Goal: Transaction & Acquisition: Download file/media

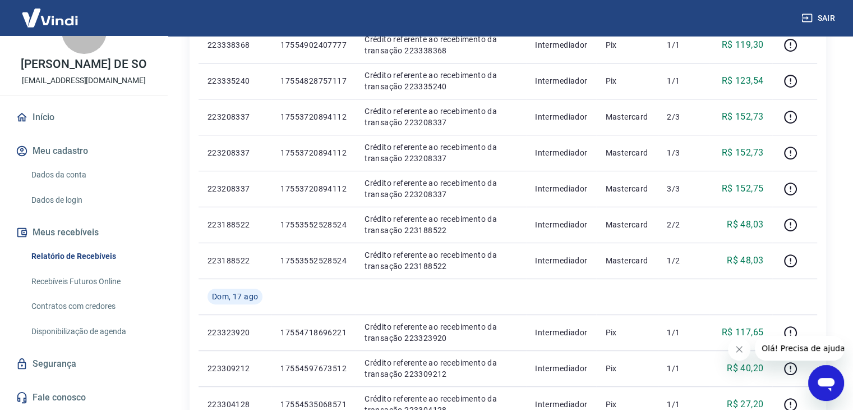
scroll to position [281, 0]
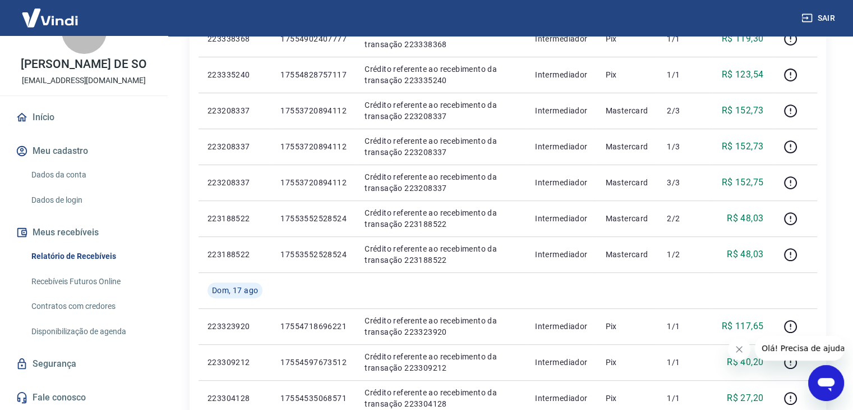
click at [107, 228] on button "Meus recebíveis" at bounding box center [83, 232] width 141 height 25
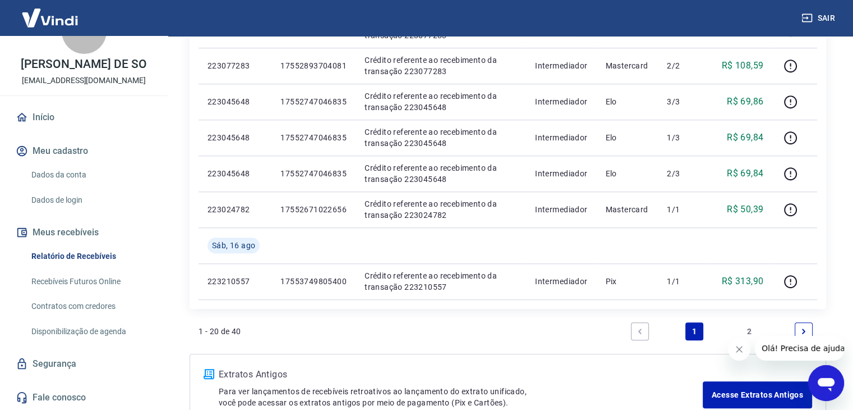
scroll to position [830, 0]
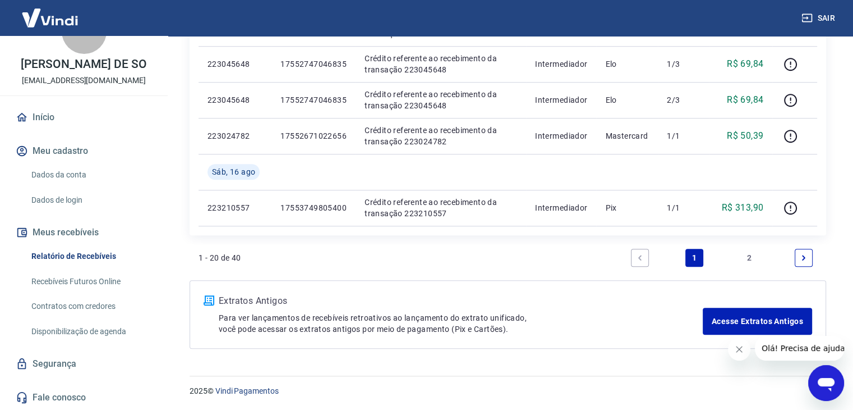
click at [806, 255] on icon "Next page" at bounding box center [804, 258] width 8 height 8
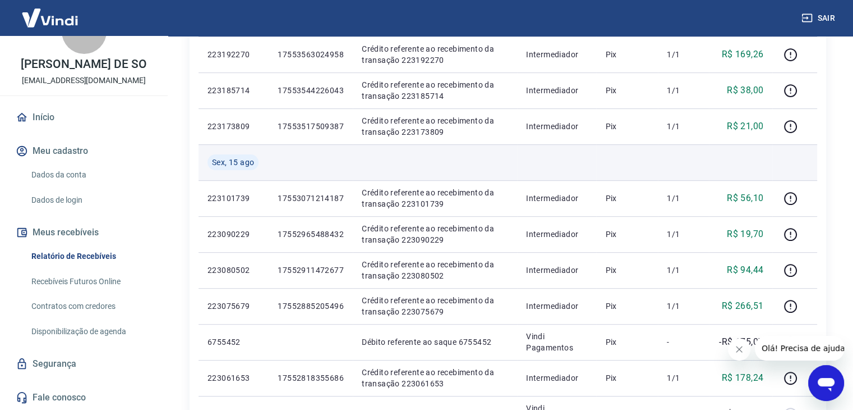
scroll to position [505, 0]
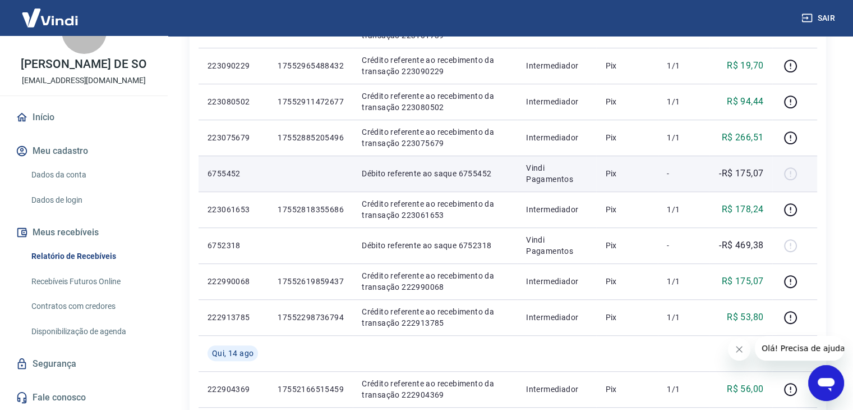
click at [792, 173] on div at bounding box center [794, 173] width 27 height 18
click at [385, 176] on p "Débito referente ao saque 6755452" at bounding box center [435, 173] width 146 height 11
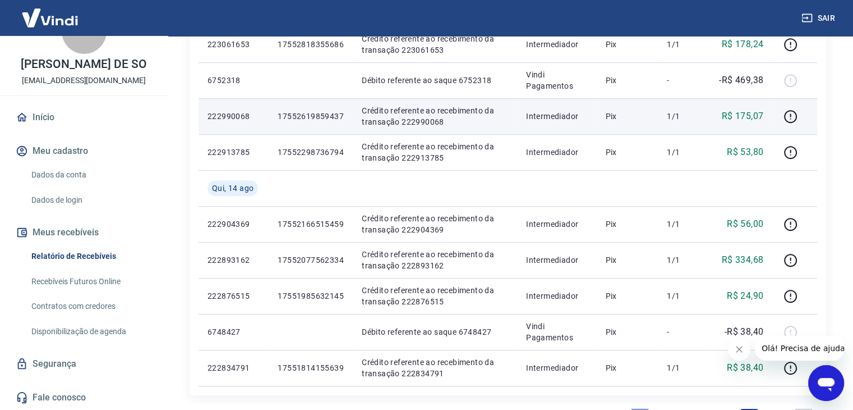
scroll to position [830, 0]
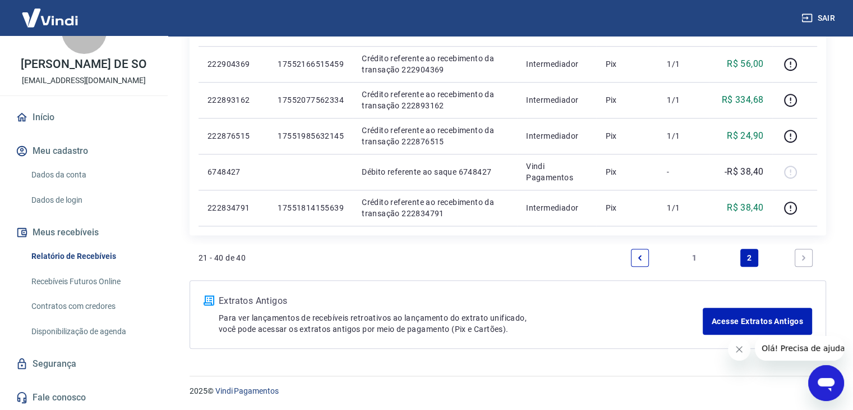
click at [817, 379] on icon "Abrir janela de mensagens" at bounding box center [826, 383] width 20 height 20
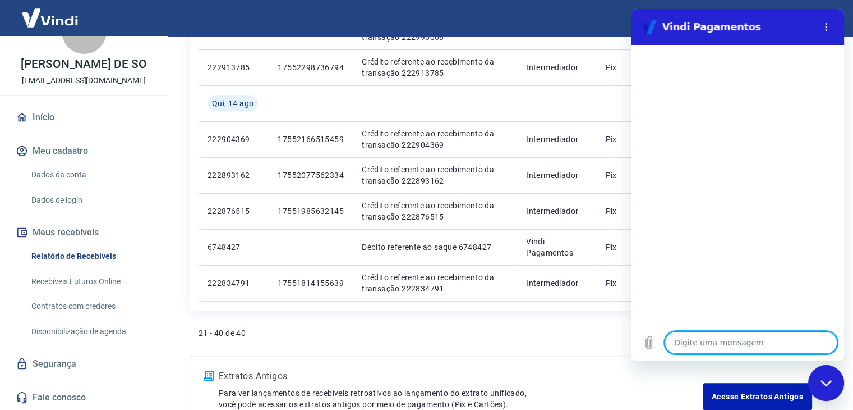
scroll to position [718, 0]
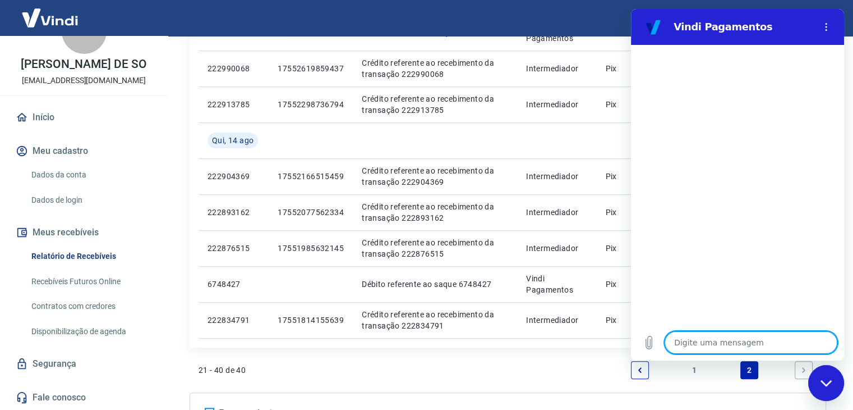
type textarea "b"
type textarea "x"
type textarea "B"
type textarea "x"
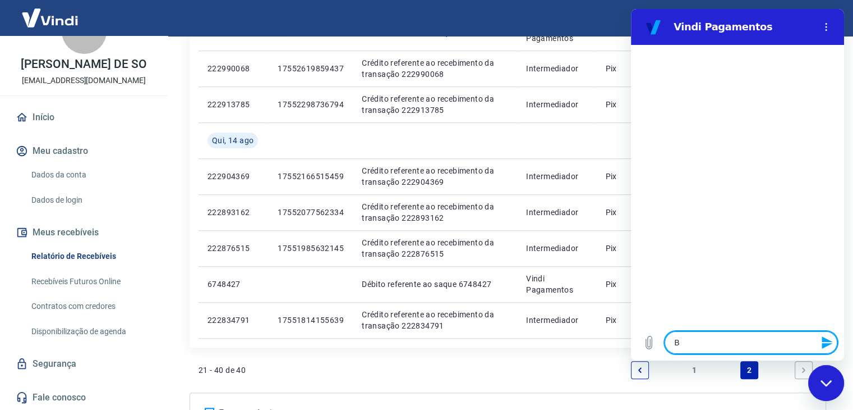
type textarea "Bo"
type textarea "x"
type textarea "Bom"
type textarea "x"
type textarea "Bom"
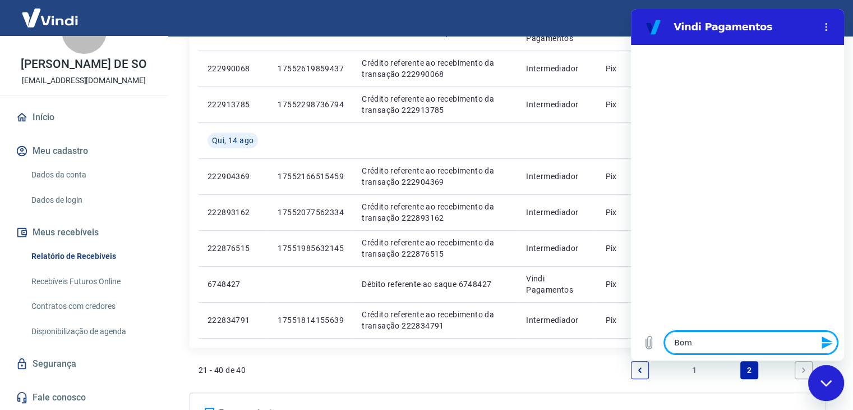
type textarea "x"
type textarea "Bom d"
type textarea "x"
type textarea "Bom di"
type textarea "x"
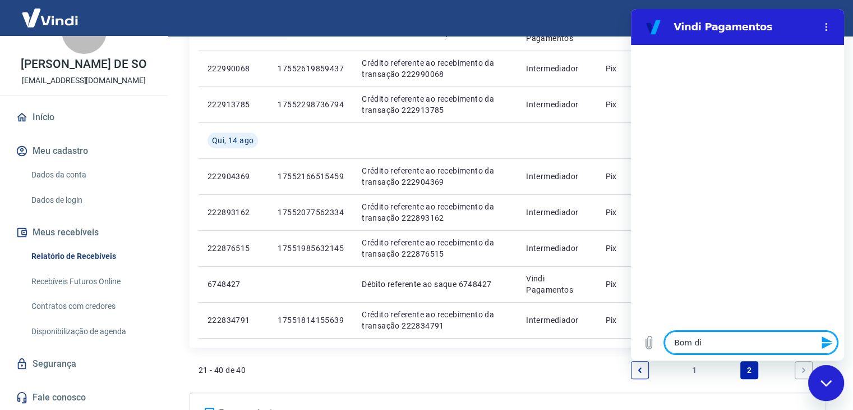
type textarea "Bom dia"
type textarea "x"
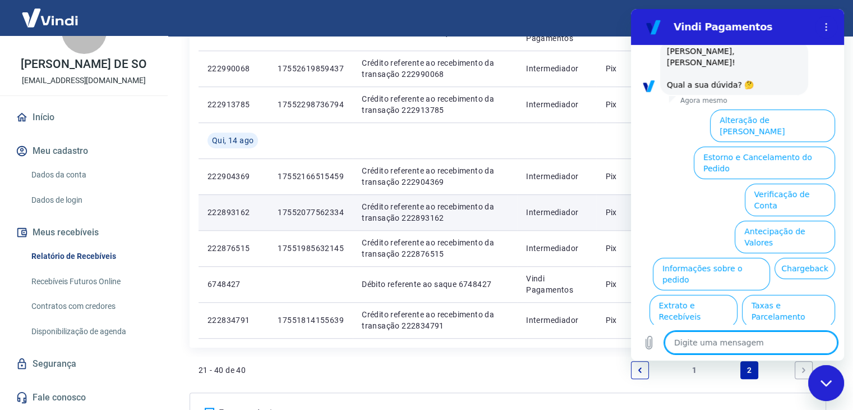
scroll to position [66, 0]
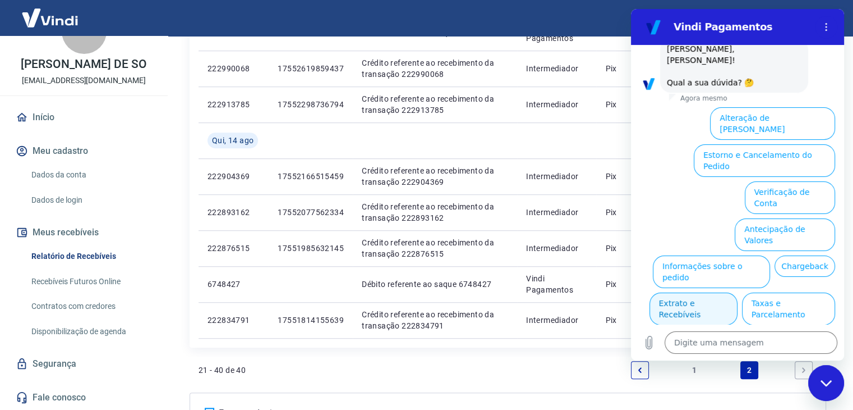
click at [738, 292] on button "Extrato e Recebíveis" at bounding box center [694, 308] width 88 height 33
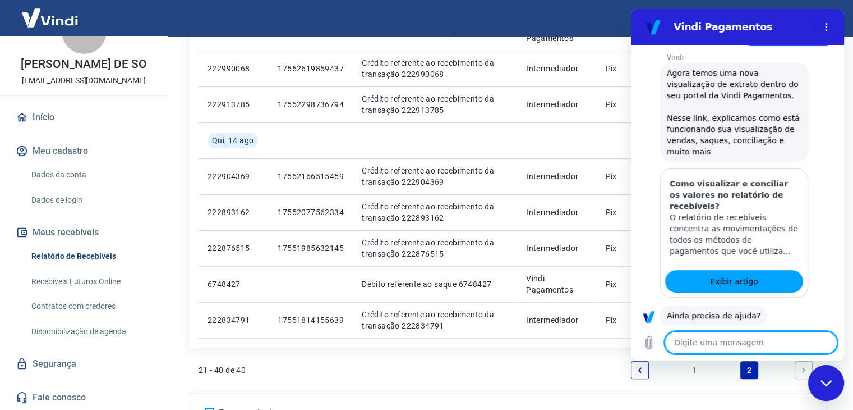
scroll to position [167, 0]
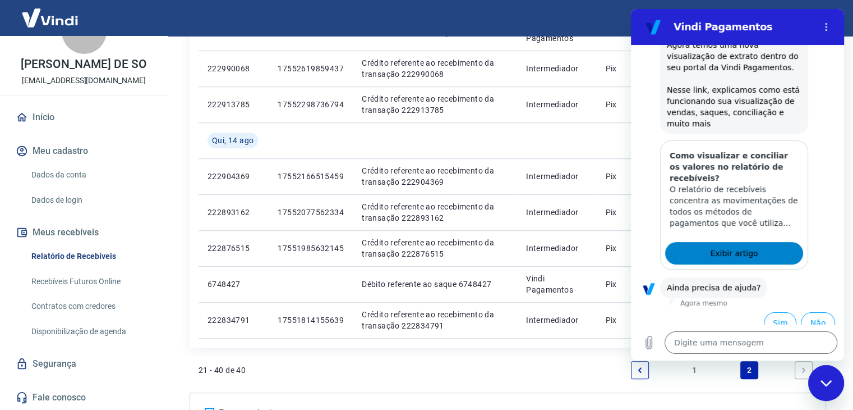
click at [738, 246] on span "Exibir artigo" at bounding box center [734, 252] width 48 height 13
click at [766, 315] on button "Sim" at bounding box center [780, 322] width 33 height 21
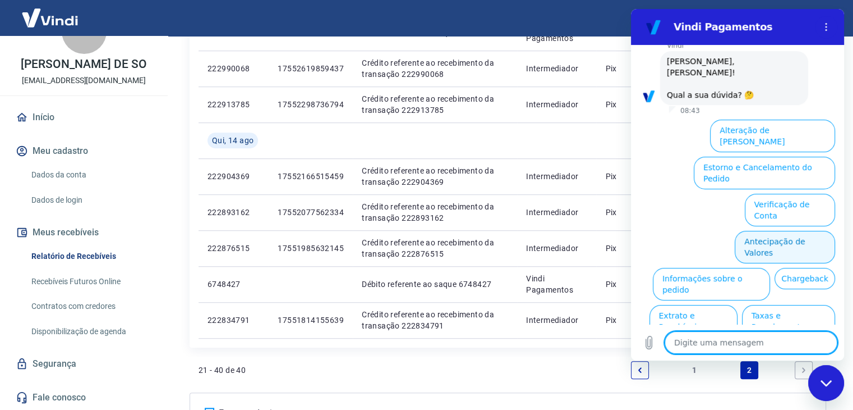
scroll to position [458, 0]
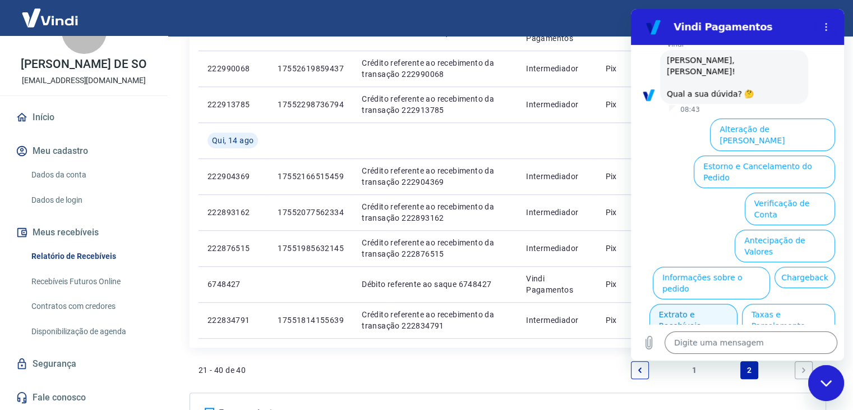
click at [738, 304] on button "Extrato e Recebíveis" at bounding box center [694, 320] width 88 height 33
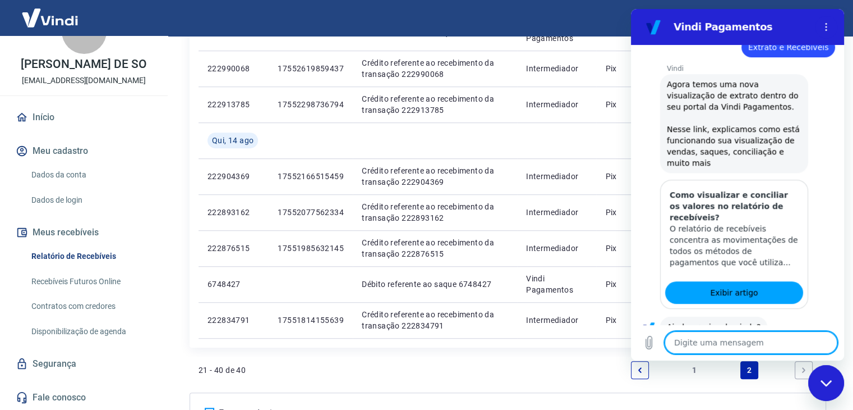
scroll to position [560, 0]
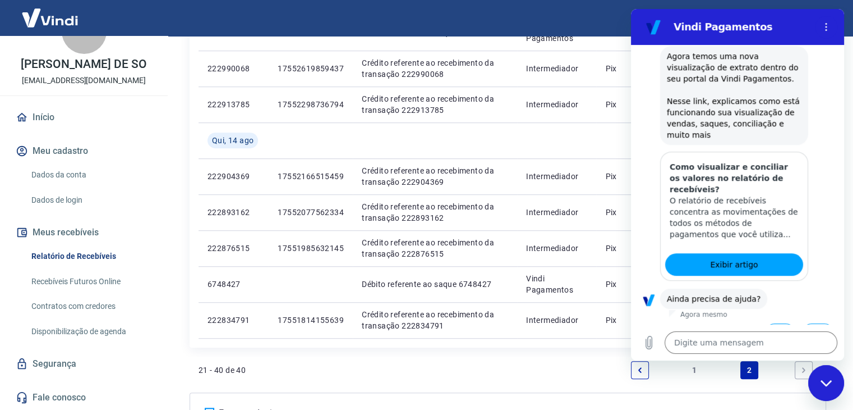
click at [774, 323] on button "Sim" at bounding box center [780, 333] width 33 height 21
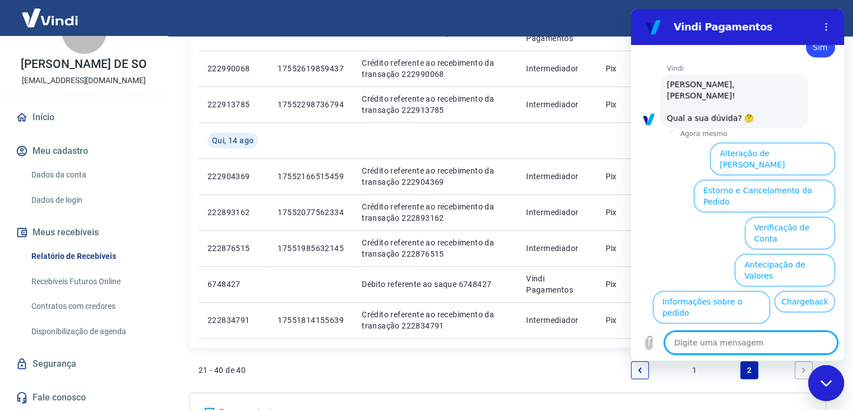
scroll to position [851, 0]
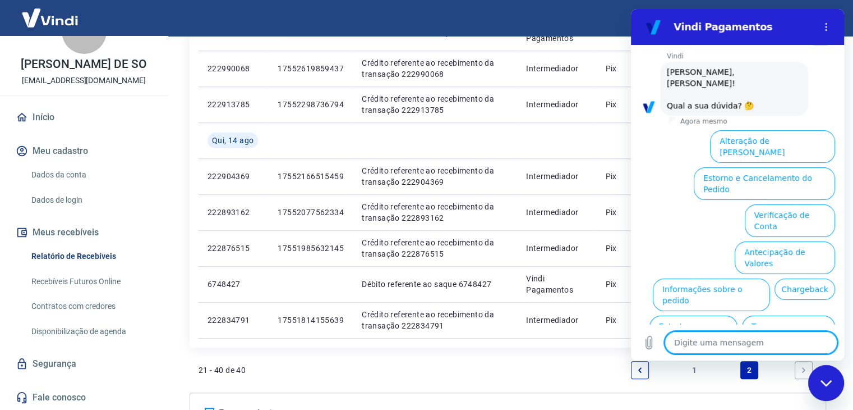
click at [710, 339] on textarea at bounding box center [751, 342] width 173 height 22
click at [826, 21] on button "Menu de opções" at bounding box center [826, 27] width 22 height 22
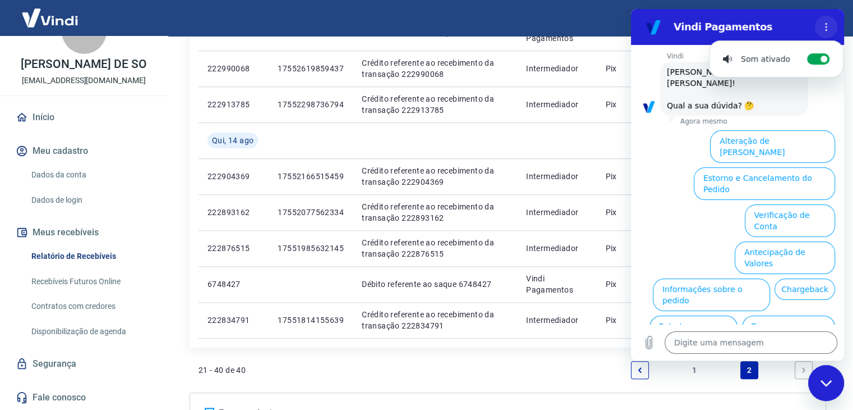
click at [826, 21] on button "Menu de opções" at bounding box center [826, 27] width 22 height 22
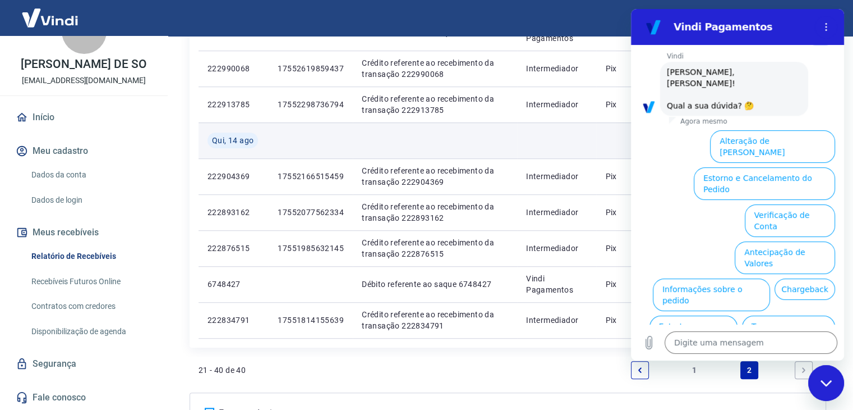
click at [351, 151] on td at bounding box center [311, 140] width 84 height 36
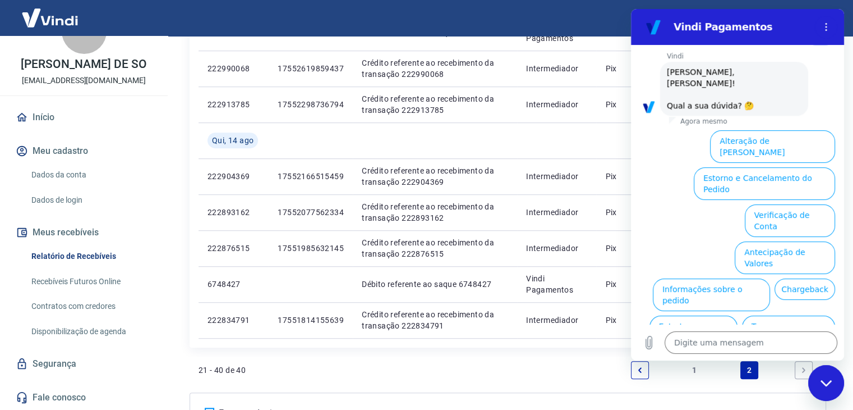
click at [838, 380] on div "Fechar janela de mensagens" at bounding box center [827, 383] width 34 height 34
type textarea "x"
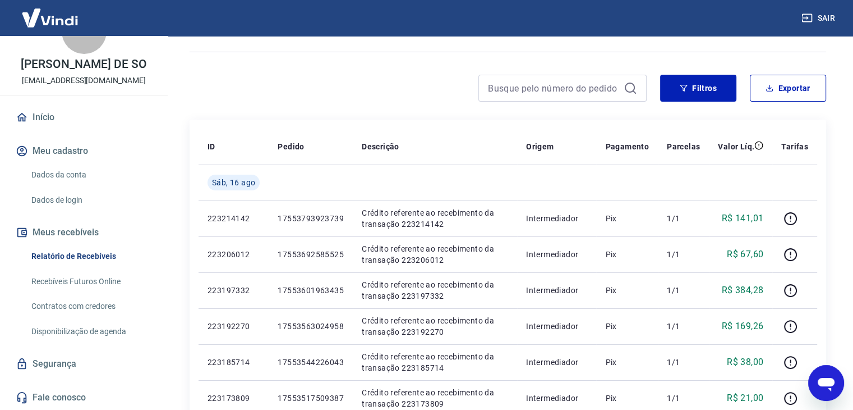
scroll to position [0, 0]
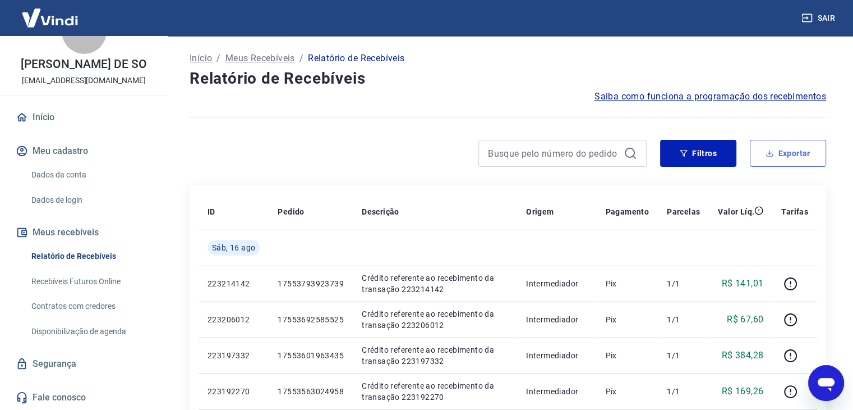
click at [798, 142] on button "Exportar" at bounding box center [788, 153] width 76 height 27
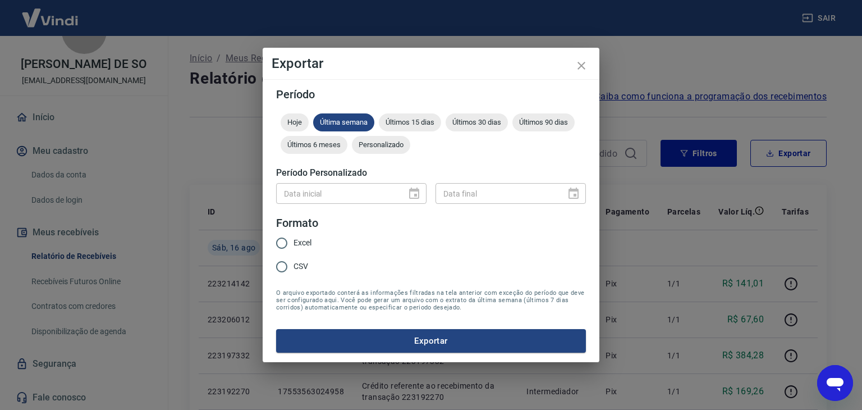
click at [798, 155] on div "Exportar Período Hoje Última semana Últimos 15 dias Últimos 30 dias Últimos 90 …" at bounding box center [431, 205] width 862 height 410
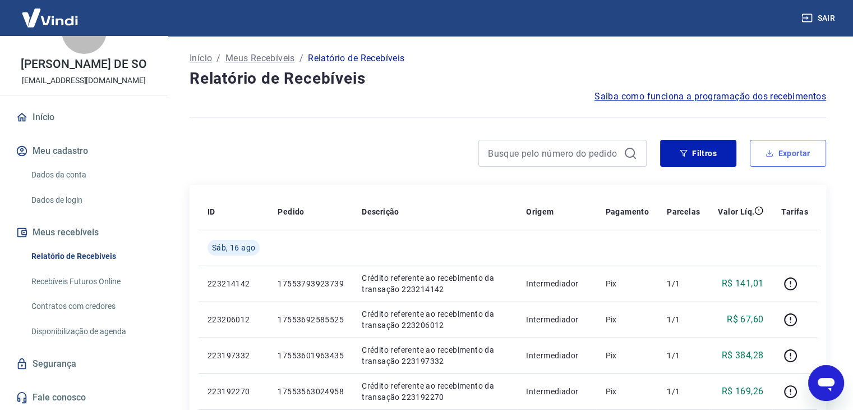
click at [781, 150] on button "Exportar" at bounding box center [788, 153] width 76 height 27
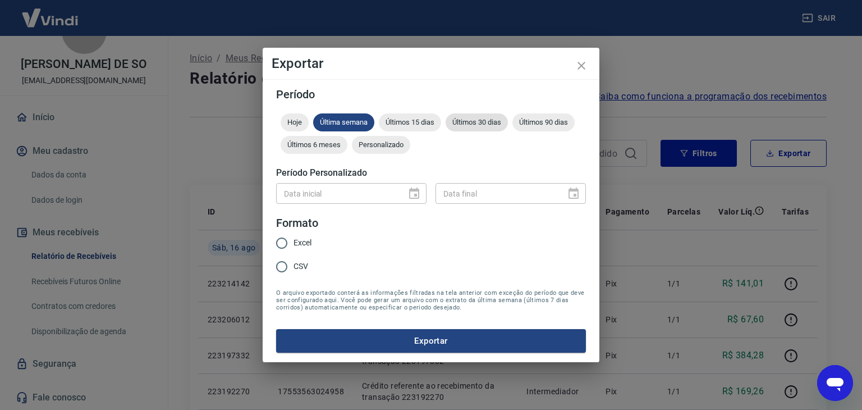
click at [480, 126] on span "Últimos 30 dias" at bounding box center [476, 122] width 62 height 8
click at [284, 236] on input "Excel" at bounding box center [282, 243] width 24 height 24
radio input "true"
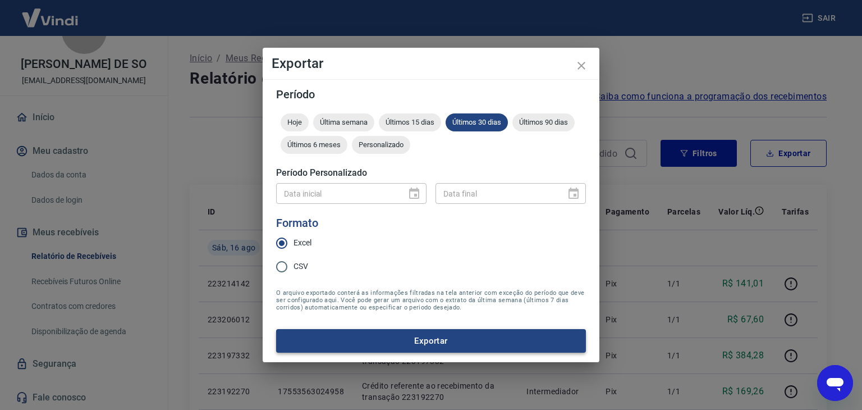
click at [383, 332] on button "Exportar" at bounding box center [431, 341] width 310 height 24
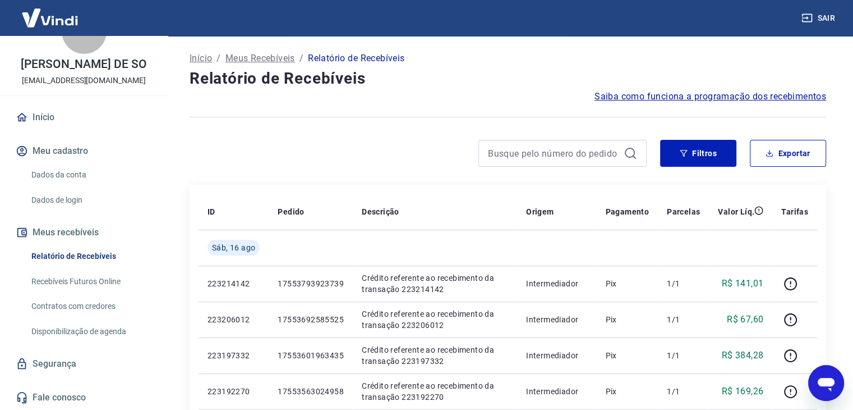
click at [690, 97] on span "Saiba como funciona a programação dos recebimentos" at bounding box center [711, 96] width 232 height 13
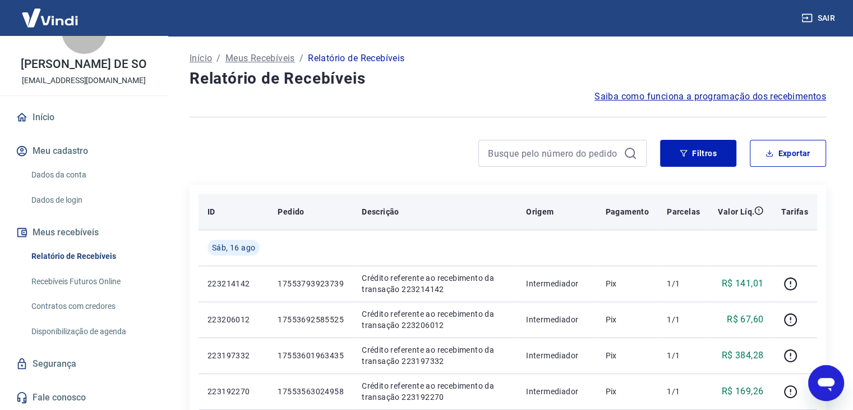
scroll to position [56, 0]
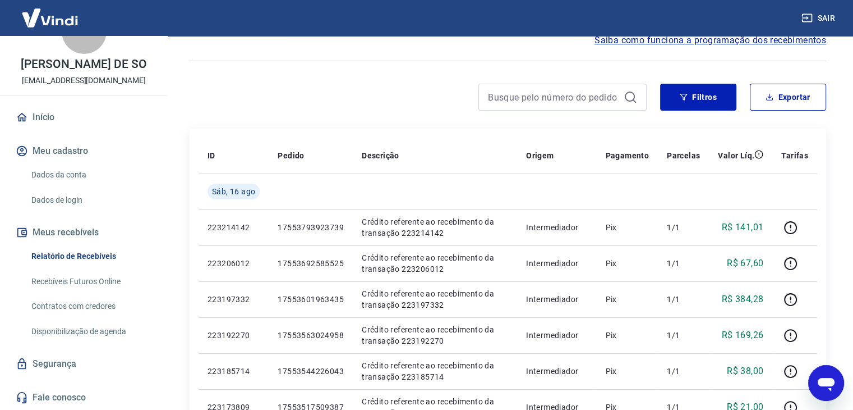
type textarea "x"
